Goal: Navigation & Orientation: Go to known website

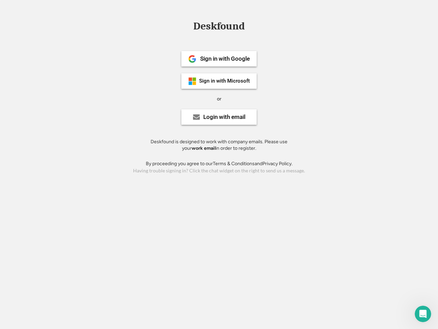
click at [219, 98] on div "or" at bounding box center [219, 99] width 4 height 7
click at [219, 27] on div "Deskfound" at bounding box center [219, 26] width 58 height 11
click at [187, 26] on div "Deskfound" at bounding box center [219, 27] width 438 height 13
click at [219, 27] on div "Deskfound" at bounding box center [219, 26] width 58 height 11
click at [219, 99] on div "or" at bounding box center [219, 99] width 4 height 7
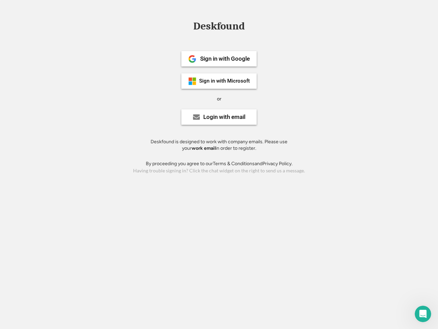
click at [219, 59] on div "Sign in with Google" at bounding box center [225, 59] width 50 height 6
click at [225, 59] on div "Sign in with Google" at bounding box center [225, 59] width 50 height 6
click at [192, 59] on img at bounding box center [192, 59] width 8 height 8
click at [219, 81] on div "Sign in with Microsoft" at bounding box center [224, 80] width 51 height 5
click at [225, 81] on div "Sign in with Microsoft" at bounding box center [224, 80] width 51 height 5
